Goal: Find specific page/section: Find specific page/section

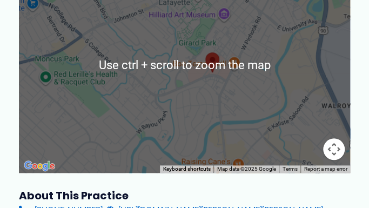
scroll to position [188, 0]
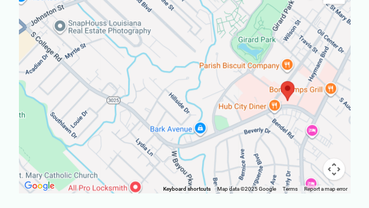
drag, startPoint x: 183, startPoint y: 130, endPoint x: 254, endPoint y: 167, distance: 80.2
click at [254, 167] on div at bounding box center [184, 85] width 331 height 216
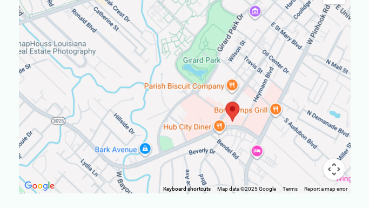
drag, startPoint x: 313, startPoint y: 67, endPoint x: 258, endPoint y: 89, distance: 59.1
click at [258, 89] on div at bounding box center [184, 85] width 331 height 216
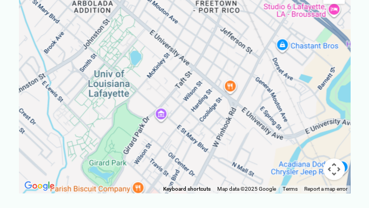
drag, startPoint x: 282, startPoint y: 83, endPoint x: 188, endPoint y: 186, distance: 139.9
click at [188, 186] on div "Use ctrl + scroll to zoom the map Keyboard shortcuts Map Data Map data ©2025 Go…" at bounding box center [184, 85] width 331 height 216
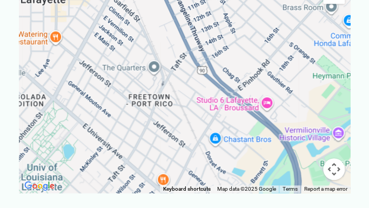
drag, startPoint x: 227, startPoint y: 106, endPoint x: 159, endPoint y: 203, distance: 118.2
click at [159, 193] on div "Use ctrl + scroll to zoom the map" at bounding box center [184, 85] width 331 height 216
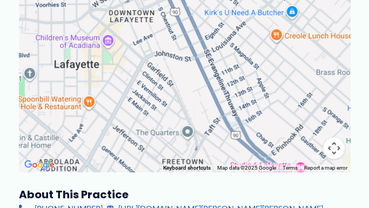
drag, startPoint x: 194, startPoint y: 133, endPoint x: 216, endPoint y: 200, distance: 70.3
click at [229, 172] on div "Use ctrl + scroll to zoom the map" at bounding box center [184, 64] width 331 height 216
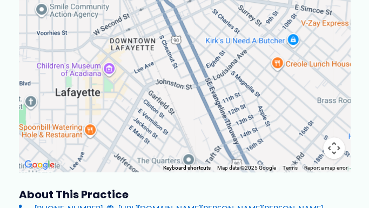
scroll to position [219, 0]
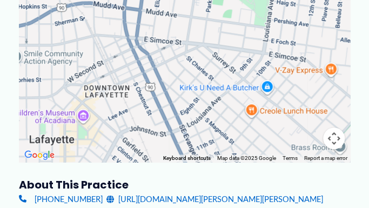
drag, startPoint x: 213, startPoint y: 108, endPoint x: 189, endPoint y: 161, distance: 58.3
click at [186, 162] on div "Use ctrl + scroll to zoom the map" at bounding box center [184, 54] width 331 height 216
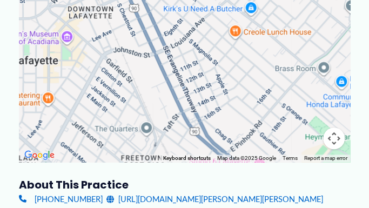
drag, startPoint x: 191, startPoint y: 96, endPoint x: 174, endPoint y: 17, distance: 81.1
click at [174, 17] on div at bounding box center [184, 54] width 331 height 216
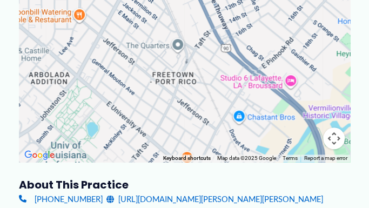
drag, startPoint x: 191, startPoint y: 90, endPoint x: 219, endPoint y: 12, distance: 82.8
click at [219, 12] on div at bounding box center [184, 54] width 331 height 216
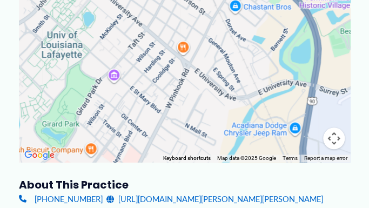
drag, startPoint x: 220, startPoint y: 77, endPoint x: 202, endPoint y: 34, distance: 46.0
click at [203, 28] on div at bounding box center [184, 54] width 331 height 216
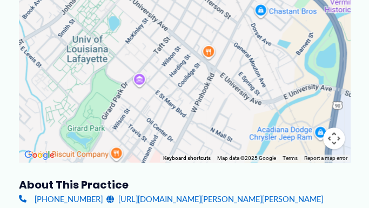
drag, startPoint x: 218, startPoint y: 52, endPoint x: 255, endPoint y: 48, distance: 38.0
click at [255, 49] on div at bounding box center [184, 54] width 331 height 216
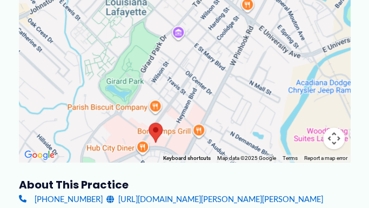
drag, startPoint x: 211, startPoint y: 97, endPoint x: 237, endPoint y: 55, distance: 49.7
click at [237, 56] on div at bounding box center [184, 54] width 331 height 216
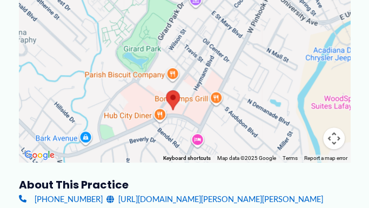
drag, startPoint x: 219, startPoint y: 101, endPoint x: 236, endPoint y: 69, distance: 36.7
click at [235, 68] on div at bounding box center [184, 54] width 331 height 216
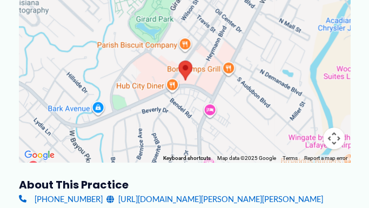
drag, startPoint x: 220, startPoint y: 107, endPoint x: 234, endPoint y: 78, distance: 31.9
click at [234, 78] on div at bounding box center [184, 54] width 331 height 216
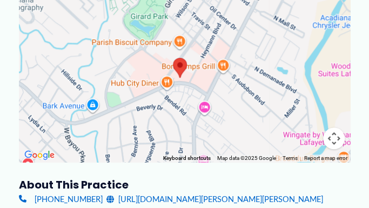
drag, startPoint x: 206, startPoint y: 84, endPoint x: 191, endPoint y: 100, distance: 21.8
click at [191, 100] on div at bounding box center [184, 54] width 331 height 216
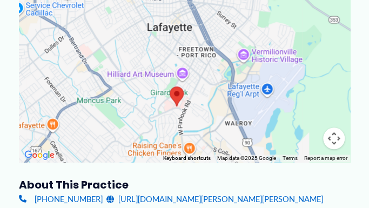
drag, startPoint x: 236, startPoint y: 87, endPoint x: 223, endPoint y: 116, distance: 31.4
click at [223, 116] on div at bounding box center [184, 54] width 331 height 216
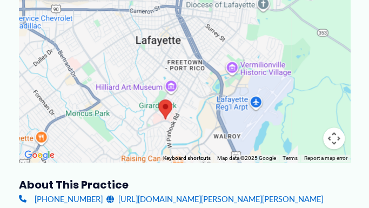
drag, startPoint x: 181, startPoint y: 120, endPoint x: 169, endPoint y: 134, distance: 18.4
click at [169, 134] on div at bounding box center [184, 54] width 331 height 216
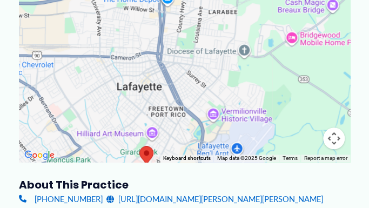
drag, startPoint x: 194, startPoint y: 88, endPoint x: 176, endPoint y: 137, distance: 51.8
click at [176, 137] on div at bounding box center [184, 54] width 331 height 216
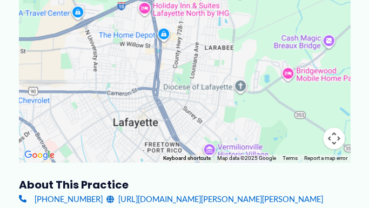
drag, startPoint x: 189, startPoint y: 109, endPoint x: 184, endPoint y: 144, distance: 36.0
click at [184, 144] on div at bounding box center [184, 54] width 331 height 216
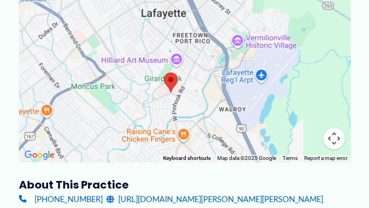
drag, startPoint x: 187, startPoint y: 119, endPoint x: 215, endPoint y: 11, distance: 111.0
click at [215, 11] on div at bounding box center [184, 54] width 331 height 216
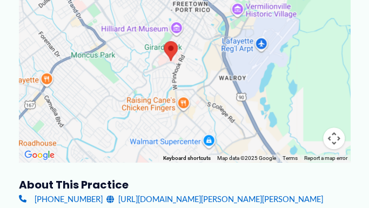
drag, startPoint x: 205, startPoint y: 93, endPoint x: 205, endPoint y: 61, distance: 32.4
click at [205, 61] on div at bounding box center [184, 54] width 331 height 216
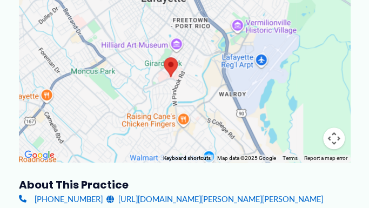
drag, startPoint x: 205, startPoint y: 58, endPoint x: 205, endPoint y: 76, distance: 17.8
click at [205, 76] on div at bounding box center [184, 54] width 331 height 216
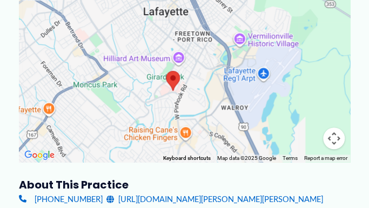
drag, startPoint x: 207, startPoint y: 66, endPoint x: 211, endPoint y: 86, distance: 19.8
click at [211, 86] on div at bounding box center [184, 54] width 331 height 216
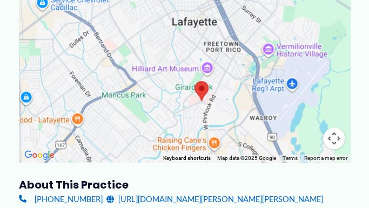
drag, startPoint x: 173, startPoint y: 116, endPoint x: 201, endPoint y: 119, distance: 28.3
click at [201, 119] on div at bounding box center [184, 54] width 331 height 216
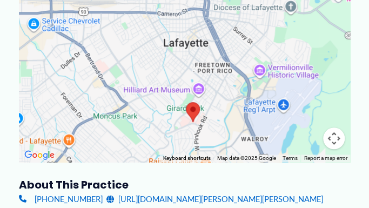
drag, startPoint x: 195, startPoint y: 114, endPoint x: 186, endPoint y: 137, distance: 23.8
click at [186, 137] on div at bounding box center [184, 54] width 331 height 216
